Goal: Information Seeking & Learning: Check status

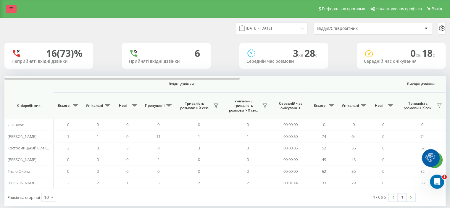
click at [9, 9] on link at bounding box center [11, 9] width 11 height 8
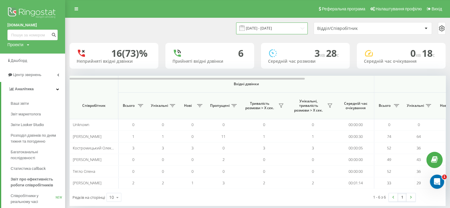
click at [304, 27] on input "21.08.2025 - 21.08.2025" at bounding box center [272, 28] width 72 height 12
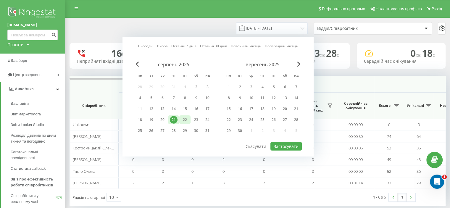
click at [186, 117] on div "22" at bounding box center [185, 120] width 8 height 8
click at [291, 146] on button "Застосувати" at bounding box center [286, 146] width 31 height 9
type input "[DATE] - [DATE]"
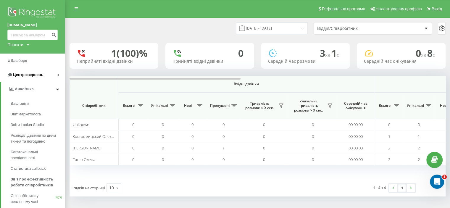
click at [27, 74] on span "Центр звернень" at bounding box center [28, 75] width 30 height 4
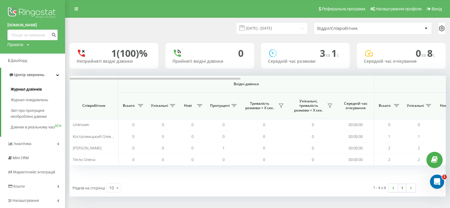
click at [26, 89] on span "Журнал дзвінків" at bounding box center [26, 89] width 31 height 6
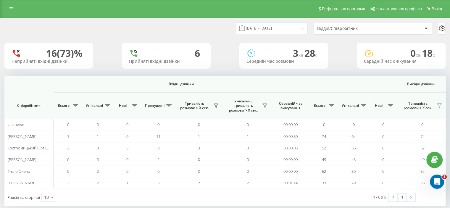
scroll to position [0, 385]
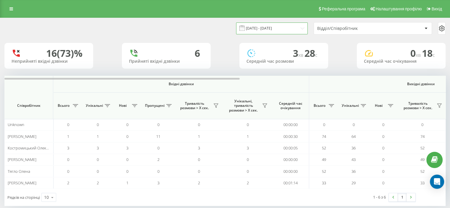
click at [271, 26] on input "21.08.2025 - 21.08.2025" at bounding box center [272, 28] width 72 height 12
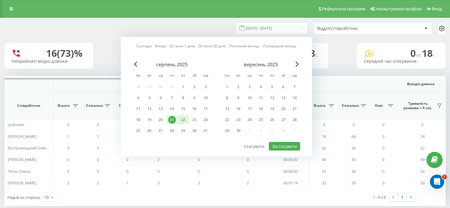
click at [184, 117] on div "22" at bounding box center [183, 120] width 8 height 8
click at [280, 145] on button "Застосувати" at bounding box center [284, 146] width 31 height 9
type input "[DATE] - [DATE]"
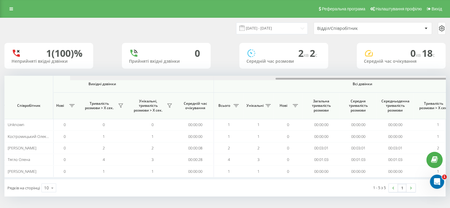
scroll to position [0, 385]
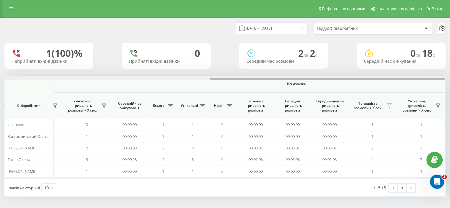
drag, startPoint x: 96, startPoint y: 79, endPoint x: 367, endPoint y: 72, distance: 270.9
click at [367, 72] on div "22.08.2025 - 22.08.2025 Відділ/Співробітник 1 (100)% Неприйняті вхідні дзвінки …" at bounding box center [224, 107] width 441 height 179
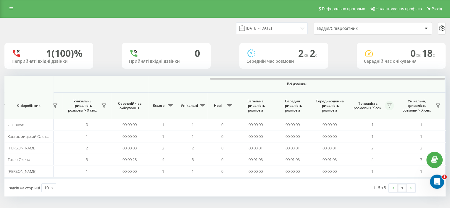
click at [388, 105] on icon at bounding box center [389, 105] width 5 height 5
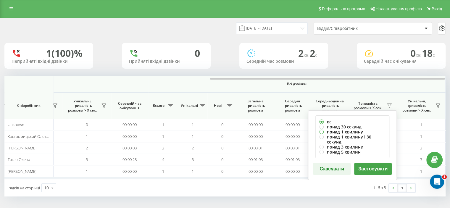
click at [342, 132] on label "понад 1 хвилину" at bounding box center [352, 131] width 66 height 5
radio input "true"
click at [365, 163] on button "Застосувати" at bounding box center [373, 169] width 38 height 12
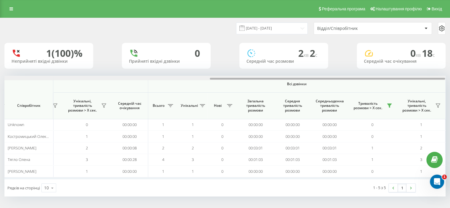
drag, startPoint x: 94, startPoint y: 79, endPoint x: 332, endPoint y: 65, distance: 237.8
click at [332, 65] on div "22.08.2025 - 22.08.2025 Відділ/Співробітник 1 (100)% Неприйняті вхідні дзвінки …" at bounding box center [224, 107] width 441 height 179
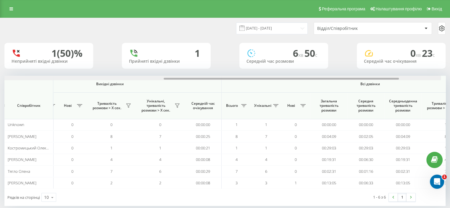
scroll to position [0, 385]
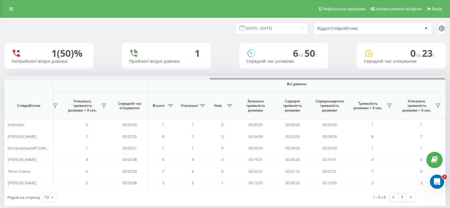
drag, startPoint x: 105, startPoint y: 79, endPoint x: 398, endPoint y: 75, distance: 292.2
click at [397, 75] on div "[DATE] - [DATE] Відділ/Співробітник 1 (50)% Неприйняті вхідні дзвінки 1 Прийнят…" at bounding box center [224, 112] width 441 height 188
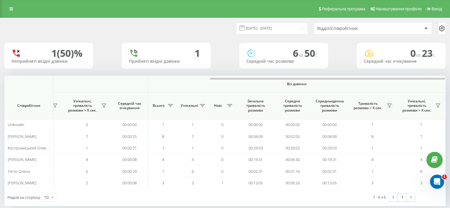
click at [388, 105] on icon at bounding box center [389, 105] width 5 height 5
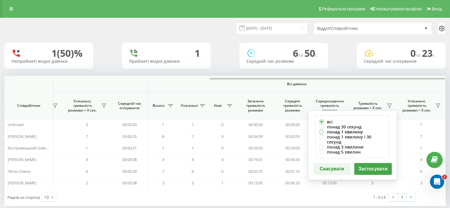
click at [335, 132] on label "понад 1 хвилину" at bounding box center [352, 131] width 66 height 5
radio input "true"
click at [380, 164] on button "Застосувати" at bounding box center [373, 169] width 38 height 12
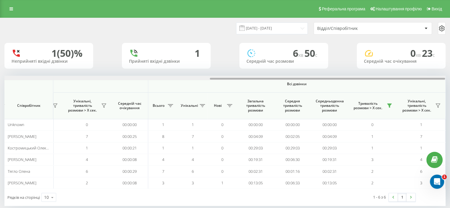
drag, startPoint x: 120, startPoint y: 77, endPoint x: 144, endPoint y: 80, distance: 25.0
click at [144, 80] on div at bounding box center [224, 78] width 441 height 4
drag, startPoint x: 245, startPoint y: 77, endPoint x: 264, endPoint y: 77, distance: 19.2
click at [264, 77] on div at bounding box center [224, 78] width 441 height 4
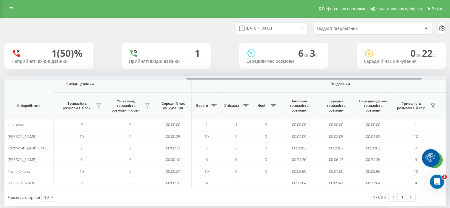
scroll to position [0, 385]
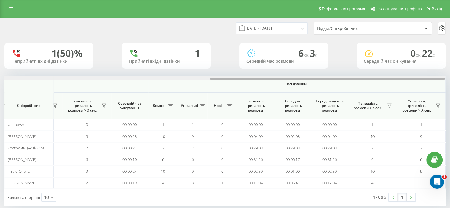
drag, startPoint x: 115, startPoint y: 78, endPoint x: 369, endPoint y: 68, distance: 254.8
click at [369, 68] on div "[DATE] - [DATE] Відділ/Співробітник 1 (50)% Неприйняті вхідні дзвінки 1 Прийнят…" at bounding box center [224, 112] width 441 height 188
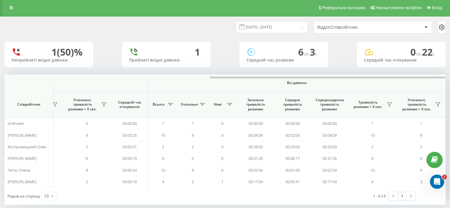
scroll to position [9, 0]
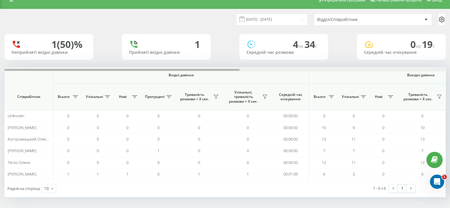
scroll to position [0, 385]
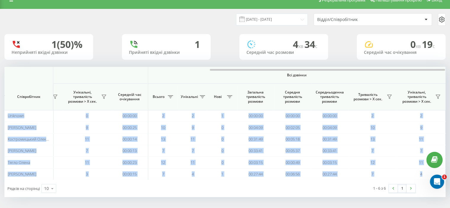
drag, startPoint x: 123, startPoint y: 68, endPoint x: 231, endPoint y: 62, distance: 108.5
click at [231, 62] on div "[DATE] - [DATE] Відділ/Співробітник 1 (50)% Неприйняті вхідні дзвінки 1 Прийнят…" at bounding box center [224, 103] width 441 height 188
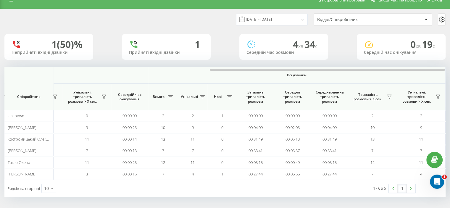
click at [233, 78] on th "Всі дзвінки" at bounding box center [297, 75] width 298 height 17
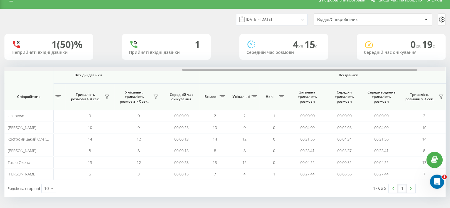
scroll to position [0, 385]
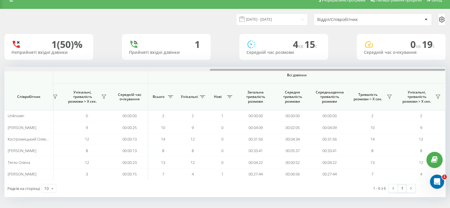
drag, startPoint x: 97, startPoint y: 70, endPoint x: 335, endPoint y: 53, distance: 238.0
click at [335, 53] on div "22.08.2025 - 22.08.2025 Відділ/Співробітник 1 (50)% Неприйняті вхідні дзвінки 1…" at bounding box center [224, 103] width 441 height 188
click at [388, 97] on icon at bounding box center [389, 96] width 5 height 5
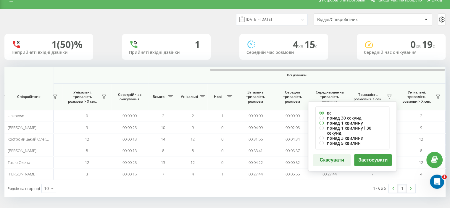
click at [351, 122] on label "понад 1 хвилину" at bounding box center [352, 122] width 66 height 5
radio input "true"
click at [365, 155] on button "Застосувати" at bounding box center [373, 160] width 38 height 12
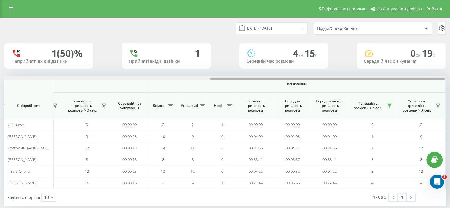
drag, startPoint x: 75, startPoint y: 80, endPoint x: 162, endPoint y: 77, distance: 87.7
click at [161, 77] on div at bounding box center [224, 78] width 441 height 4
drag, startPoint x: 228, startPoint y: 79, endPoint x: 232, endPoint y: 78, distance: 4.5
click at [232, 78] on div at bounding box center [327, 79] width 235 height 2
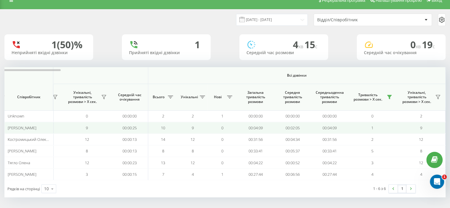
scroll to position [9, 0]
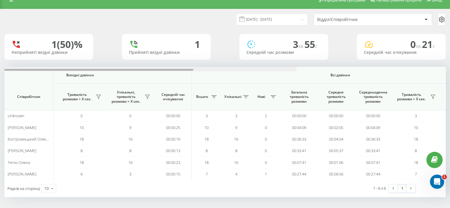
scroll to position [0, 385]
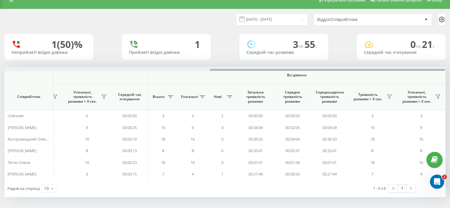
drag, startPoint x: 84, startPoint y: 70, endPoint x: 378, endPoint y: 53, distance: 294.7
click at [378, 53] on div "22.08.2025 - 22.08.2025 Відділ/Співробітник 1 (50)% Неприйняті вхідні дзвінки 1…" at bounding box center [224, 103] width 441 height 188
click at [389, 95] on icon at bounding box center [389, 96] width 5 height 5
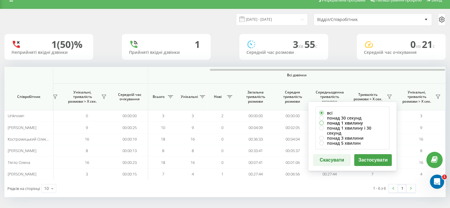
click at [331, 121] on label "понад 1 хвилину" at bounding box center [352, 122] width 66 height 5
radio input "true"
click at [367, 154] on button "Застосувати" at bounding box center [373, 160] width 38 height 12
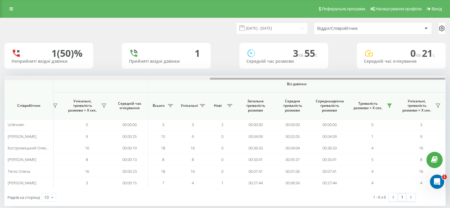
drag, startPoint x: 105, startPoint y: 78, endPoint x: 374, endPoint y: 67, distance: 269.0
click at [374, 71] on div "22.08.2025 - 22.08.2025 Відділ/Співробітник 1 (50)% Неприйняті вхідні дзвінки 1…" at bounding box center [224, 112] width 441 height 188
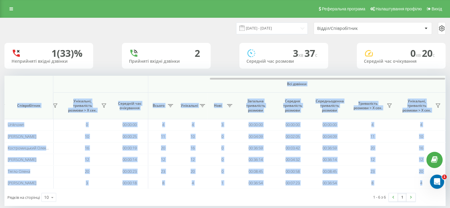
click at [139, 81] on div "Вхідні дзвінки Вихідні дзвінки Всі дзвінки Співробітник Всього Унікальні Нові П…" at bounding box center [224, 132] width 441 height 113
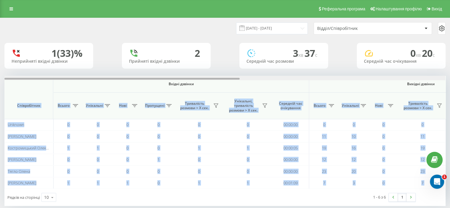
click at [194, 78] on div at bounding box center [224, 78] width 441 height 4
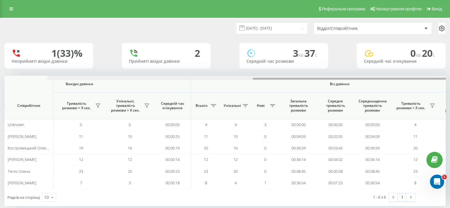
scroll to position [0, 385]
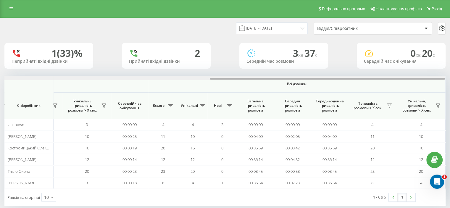
drag, startPoint x: 171, startPoint y: 80, endPoint x: 435, endPoint y: 85, distance: 265.0
click at [435, 85] on div "Вхідні дзвінки Вихідні дзвінки Всі дзвінки Співробітник Всього Унікальні Нові П…" at bounding box center [224, 132] width 441 height 113
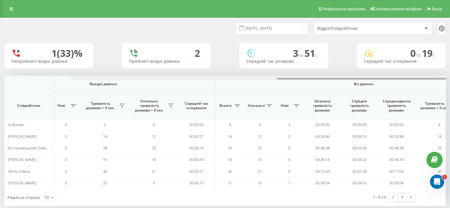
scroll to position [0, 385]
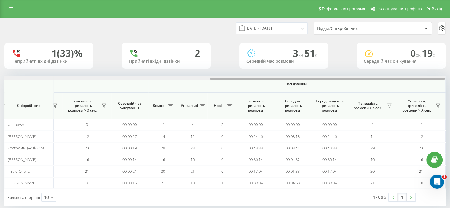
drag, startPoint x: 109, startPoint y: 79, endPoint x: 358, endPoint y: 67, distance: 248.9
click at [359, 68] on div "22.08.2025 - 22.08.2025 Відділ/Співробітник 1 (33)% Неприйняті вхідні дзвінки 2…" at bounding box center [224, 112] width 441 height 188
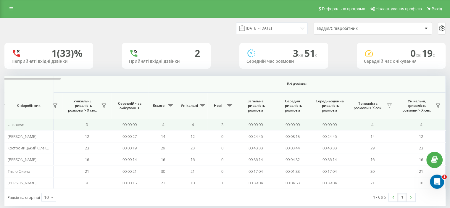
scroll to position [9, 0]
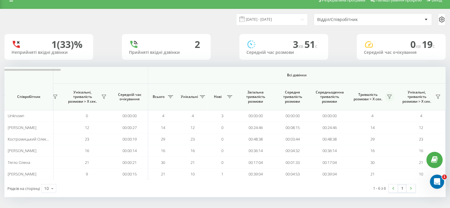
click at [388, 96] on button at bounding box center [389, 96] width 9 height 9
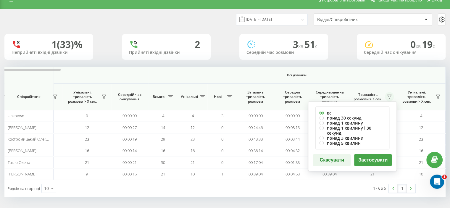
click at [389, 96] on icon at bounding box center [389, 96] width 5 height 5
click at [329, 123] on label "понад 1 хвилину" at bounding box center [352, 122] width 66 height 5
radio input "true"
click at [359, 154] on button "Застосувати" at bounding box center [373, 160] width 38 height 12
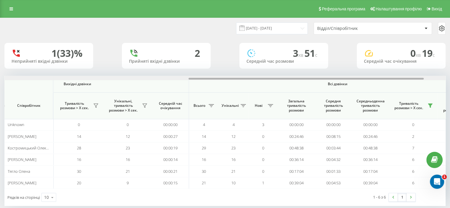
scroll to position [0, 385]
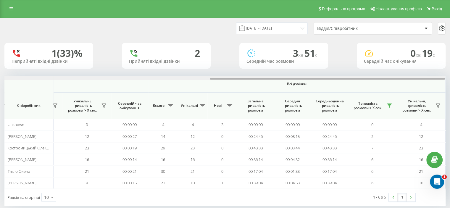
drag, startPoint x: 81, startPoint y: 79, endPoint x: 339, endPoint y: 68, distance: 258.1
click at [339, 68] on div "22.08.2025 - 22.08.2025 Відділ/Співробітник 1 (33)% Неприйняті вхідні дзвінки 2…" at bounding box center [224, 112] width 441 height 188
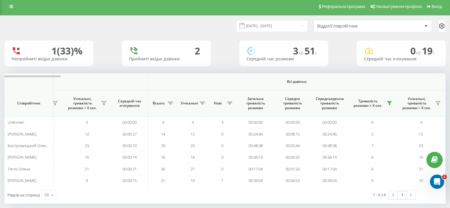
scroll to position [9, 0]
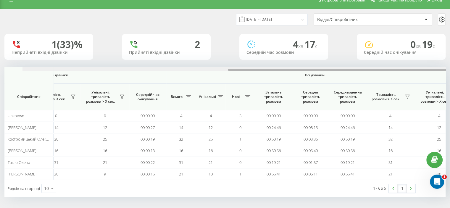
scroll to position [0, 385]
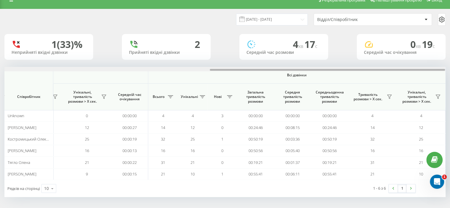
drag, startPoint x: 113, startPoint y: 69, endPoint x: 394, endPoint y: 60, distance: 281.4
click at [386, 64] on div "[DATE] - [DATE] Відділ/Співробітник 1 (33)% Неприйняті вхідні дзвінки 2 Прийнят…" at bounding box center [224, 103] width 441 height 188
click at [390, 98] on icon at bounding box center [389, 97] width 4 height 4
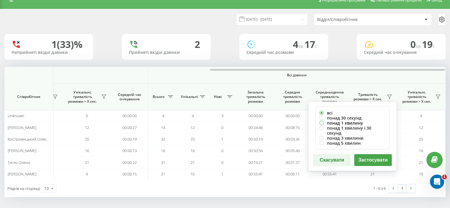
click at [329, 124] on label "понад 1 хвилину" at bounding box center [352, 122] width 66 height 5
radio input "true"
click at [367, 155] on button "Застосувати" at bounding box center [373, 160] width 38 height 12
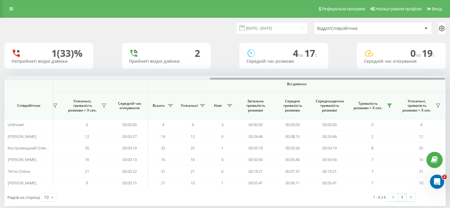
drag, startPoint x: 71, startPoint y: 79, endPoint x: 300, endPoint y: 81, distance: 229.1
click at [301, 83] on div "Вхідні дзвінки Вихідні дзвінки Всі дзвінки Співробітник Всього Унікальні Нові П…" at bounding box center [224, 132] width 441 height 113
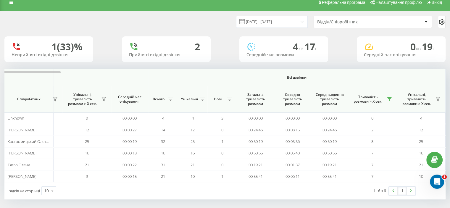
scroll to position [9, 0]
